Goal: Find contact information: Find contact information

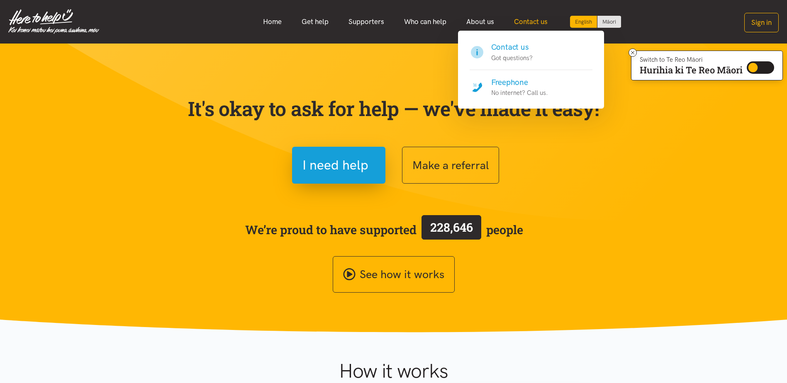
click at [533, 19] on link "Contact us" at bounding box center [530, 22] width 53 height 18
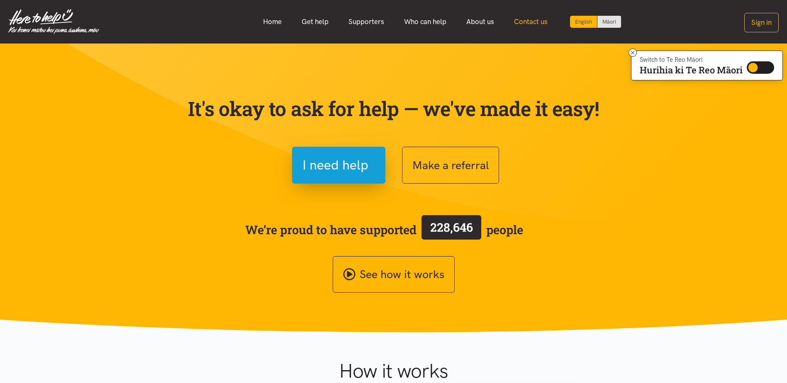
click at [531, 22] on link "Contact us" at bounding box center [530, 22] width 53 height 18
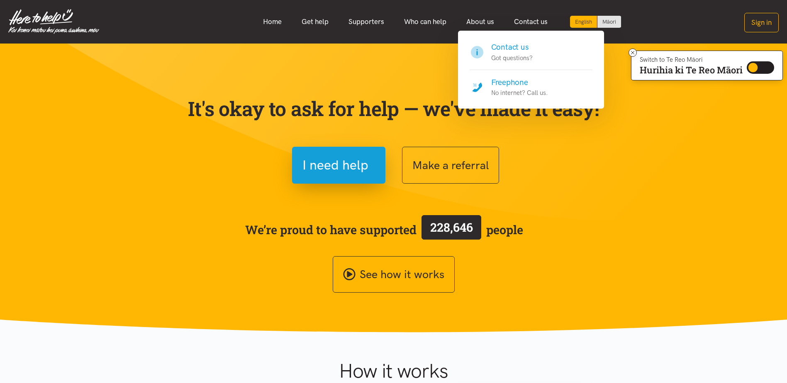
click at [516, 81] on h4 "Freephone" at bounding box center [519, 83] width 57 height 12
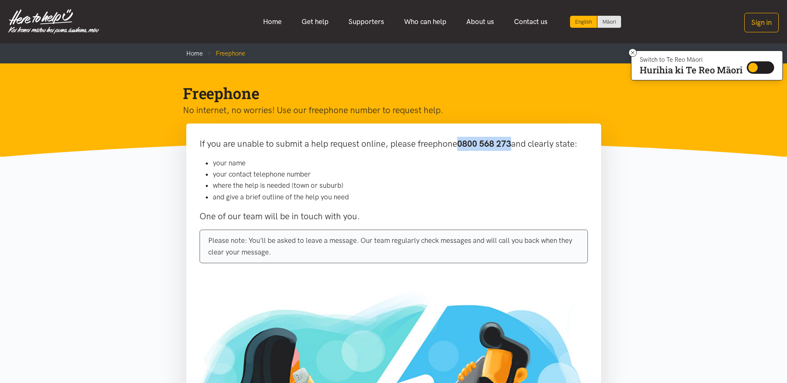
drag, startPoint x: 512, startPoint y: 142, endPoint x: 459, endPoint y: 145, distance: 53.2
click at [459, 145] on b "0800 568 273" at bounding box center [484, 144] width 54 height 10
copy b "0800 568 273"
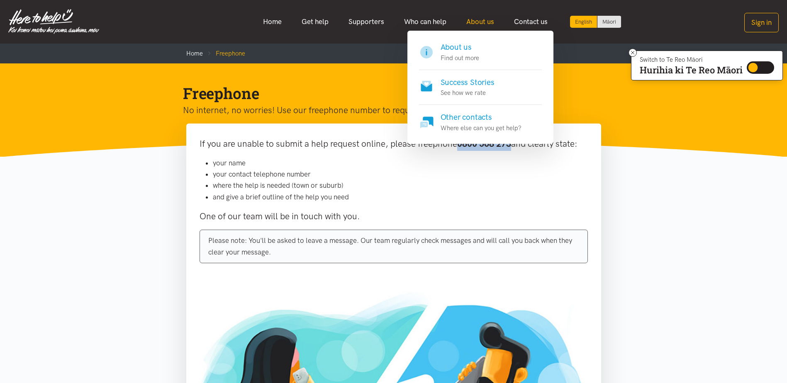
click at [489, 24] on link "About us" at bounding box center [480, 22] width 48 height 18
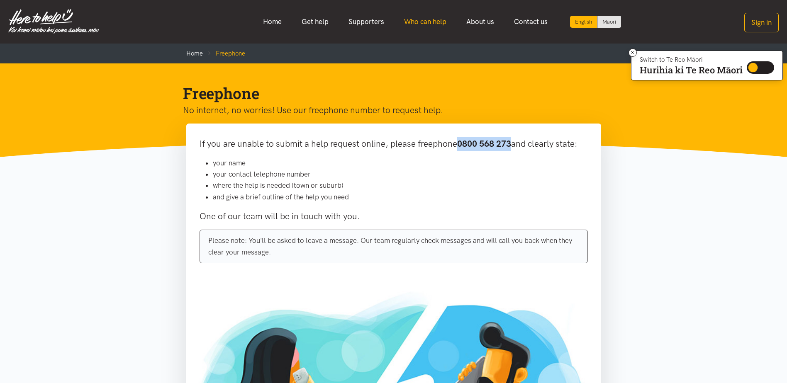
click at [422, 26] on link "Who can help" at bounding box center [425, 22] width 62 height 18
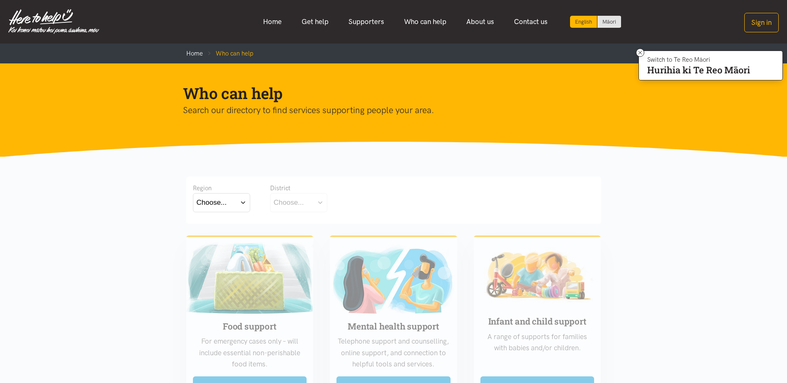
click at [226, 210] on button "Choose..." at bounding box center [221, 202] width 57 height 19
click at [216, 238] on label "Waikato" at bounding box center [222, 239] width 50 height 10
click at [0, 0] on input "Waikato" at bounding box center [0, 0] width 0 height 0
click at [300, 208] on div "Choose..." at bounding box center [289, 202] width 30 height 11
